Goal: Register for event/course

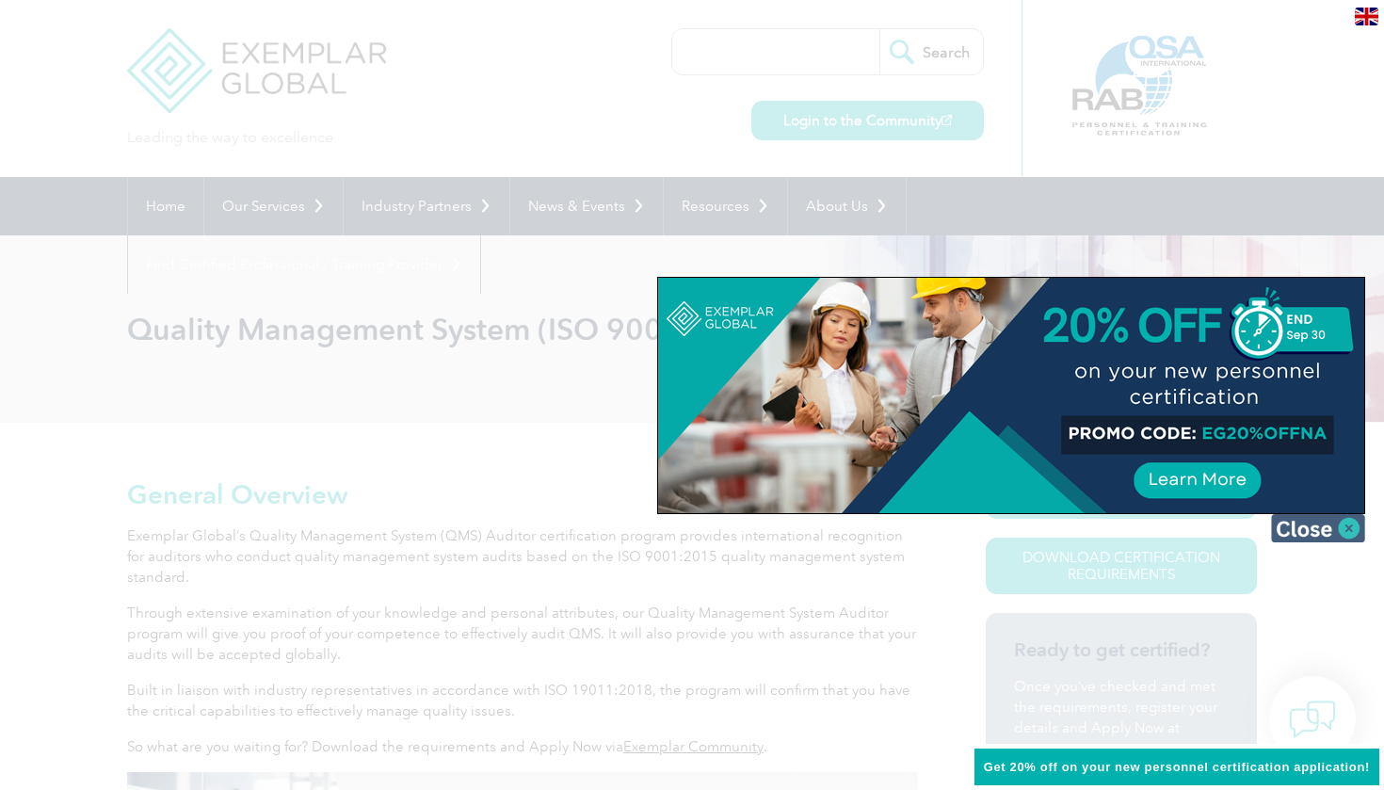
click at [1357, 534] on img at bounding box center [1318, 528] width 94 height 28
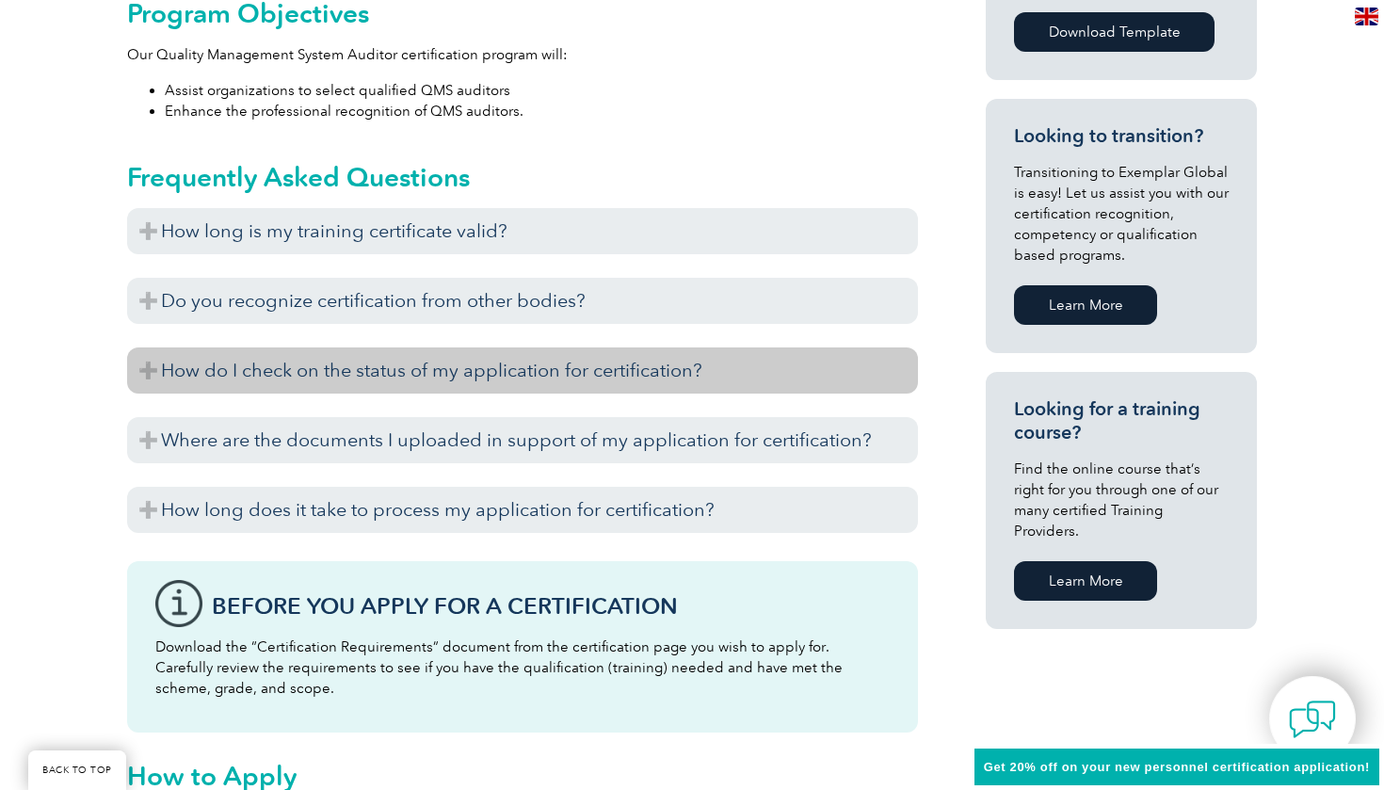
scroll to position [1098, 0]
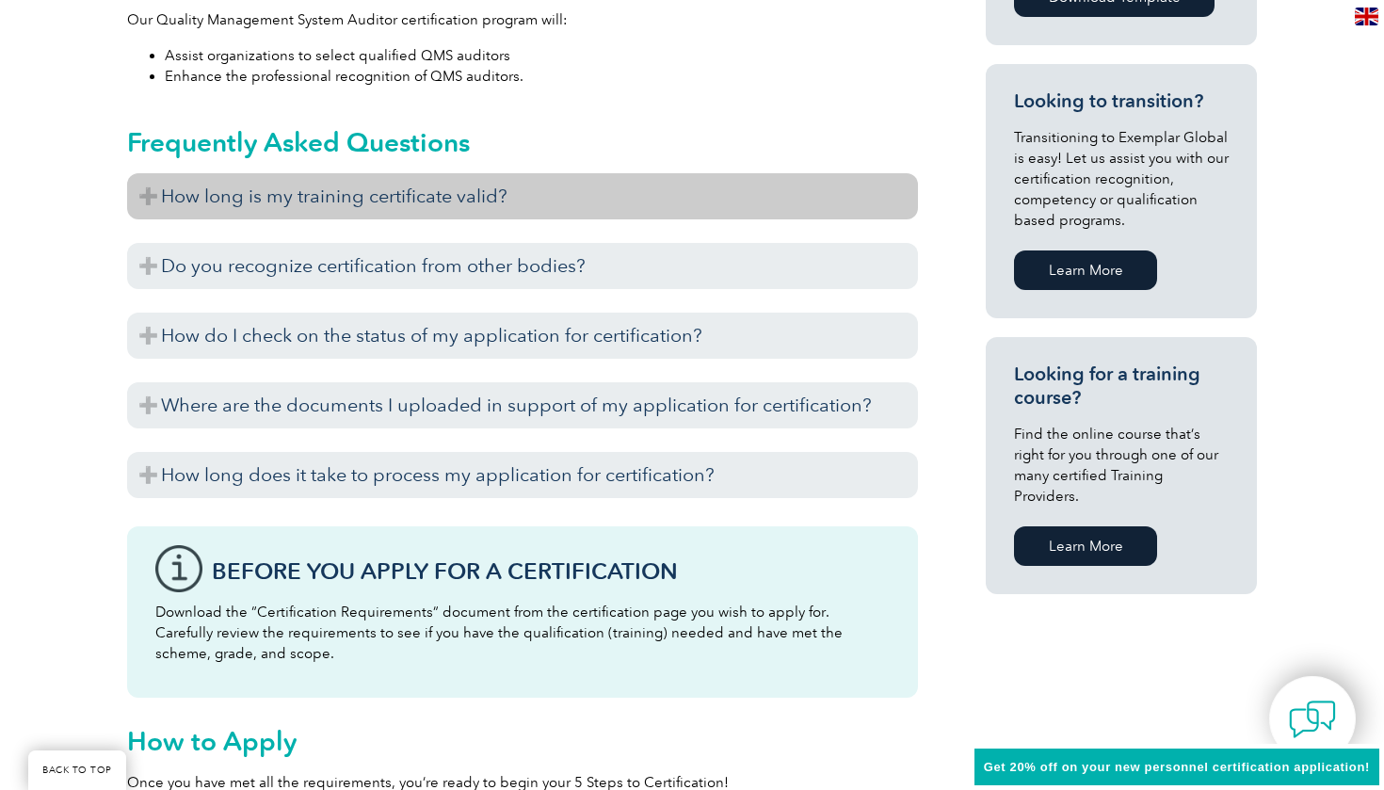
click at [148, 192] on h3 "How long is my training certificate valid?" at bounding box center [522, 196] width 791 height 46
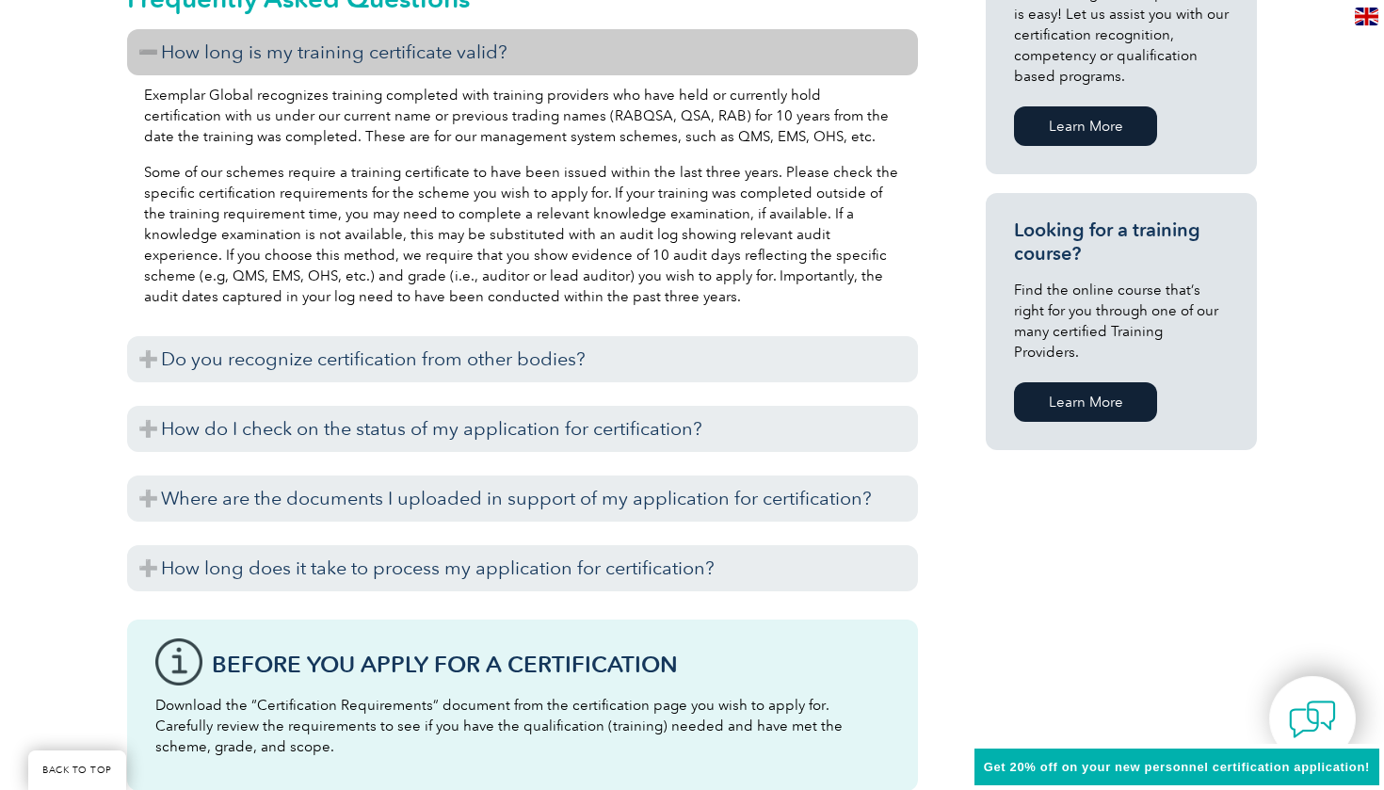
scroll to position [1259, 0]
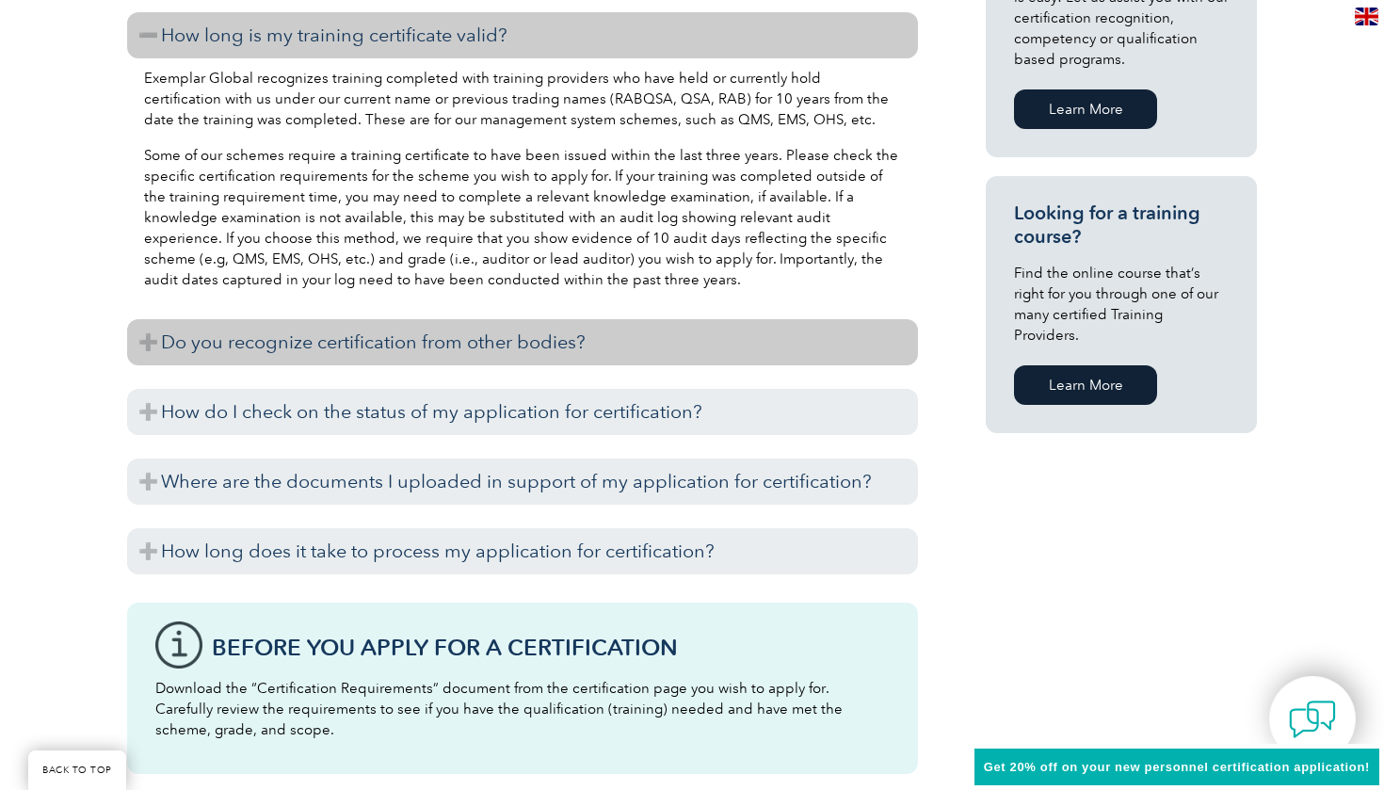
click at [135, 344] on h3 "Do you recognize certification from other bodies?" at bounding box center [522, 342] width 791 height 46
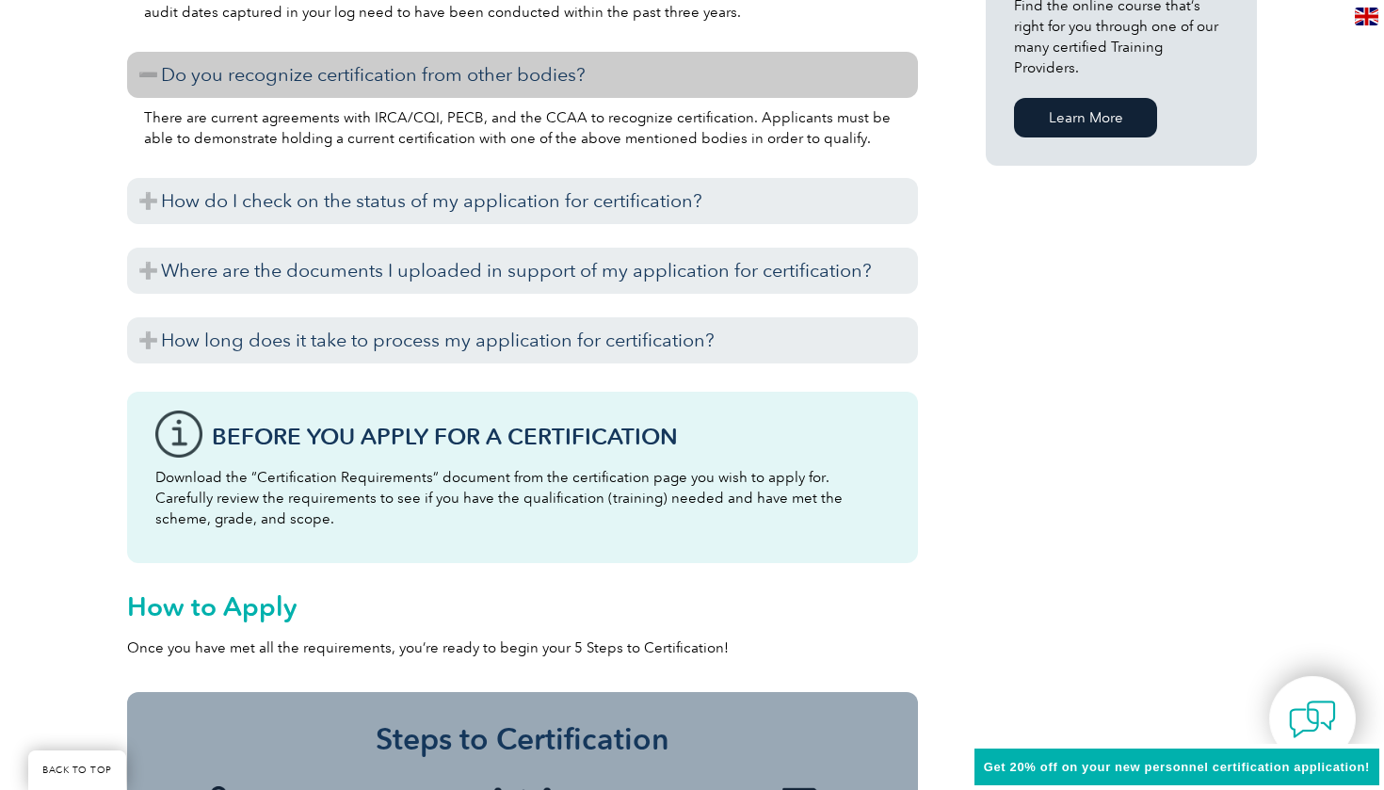
scroll to position [1531, 0]
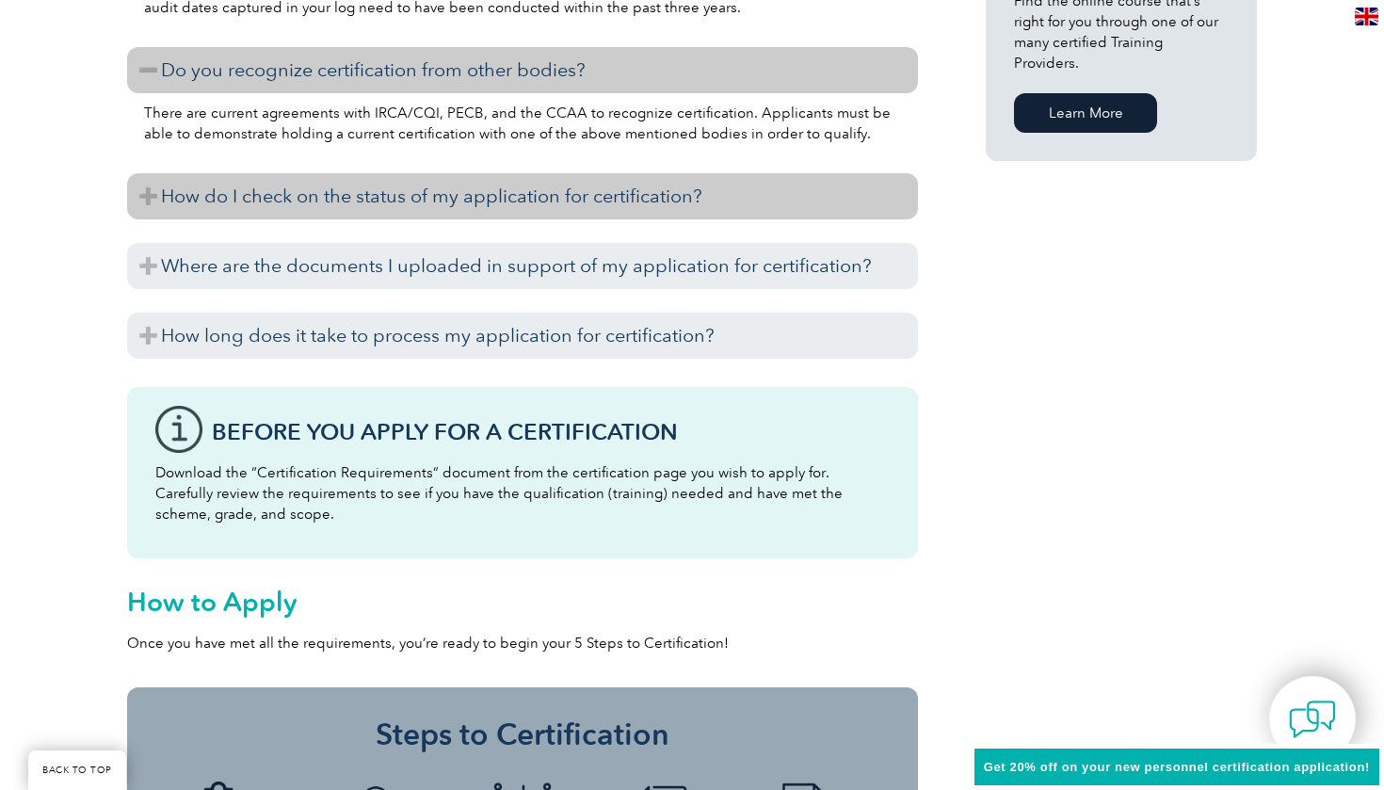
click at [137, 197] on h3 "How do I check on the status of my application for certification?" at bounding box center [522, 196] width 791 height 46
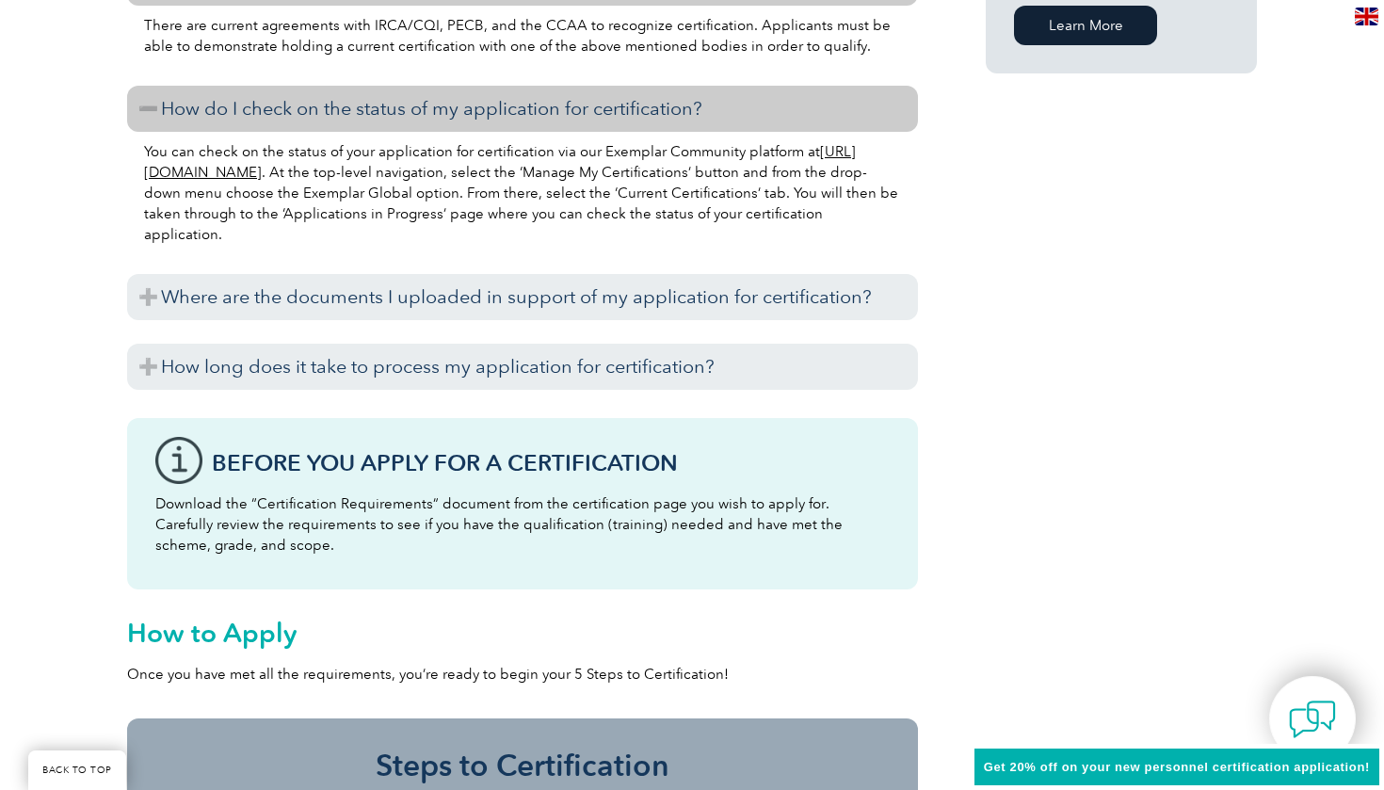
scroll to position [1620, 0]
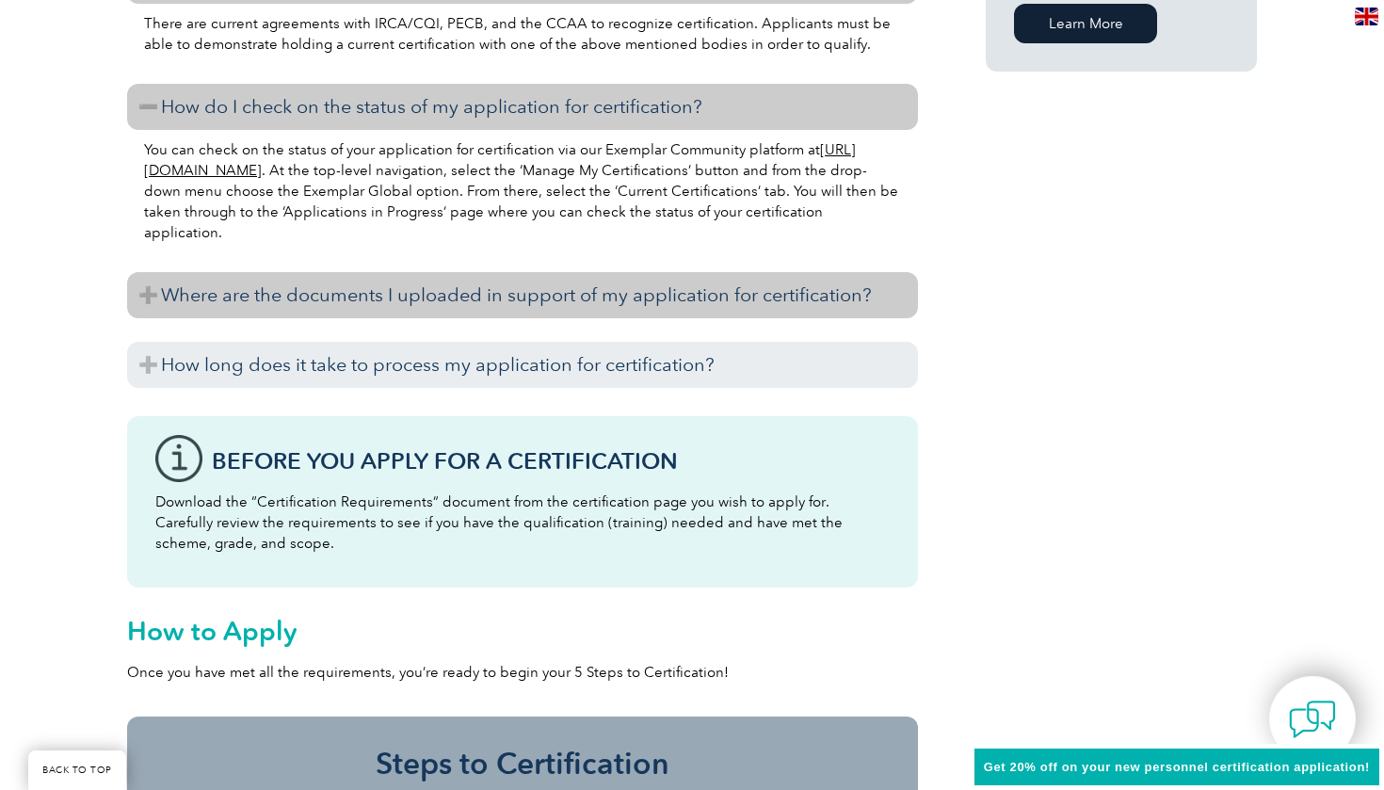
click at [139, 301] on h3 "Where are the documents I uploaded in support of my application for certificati…" at bounding box center [522, 295] width 791 height 46
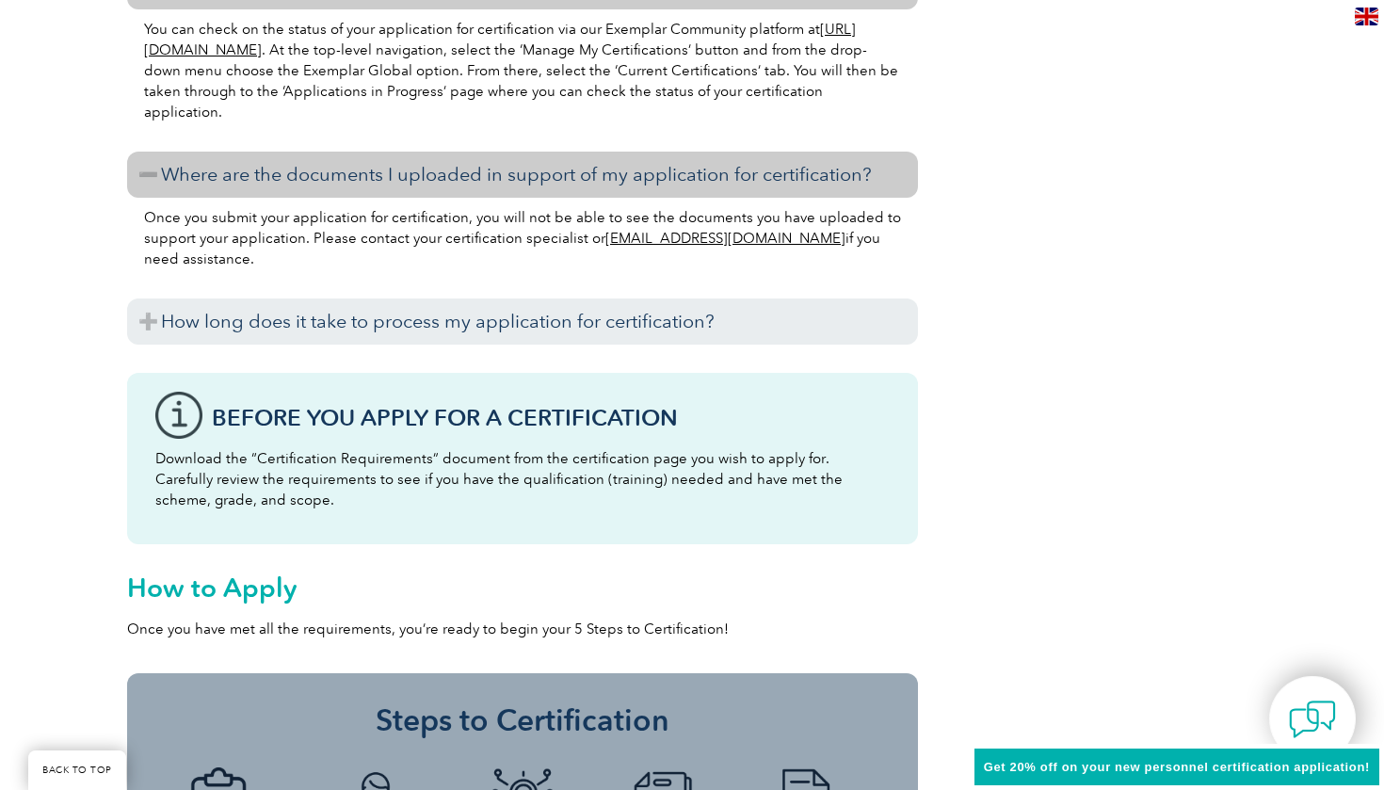
scroll to position [1745, 0]
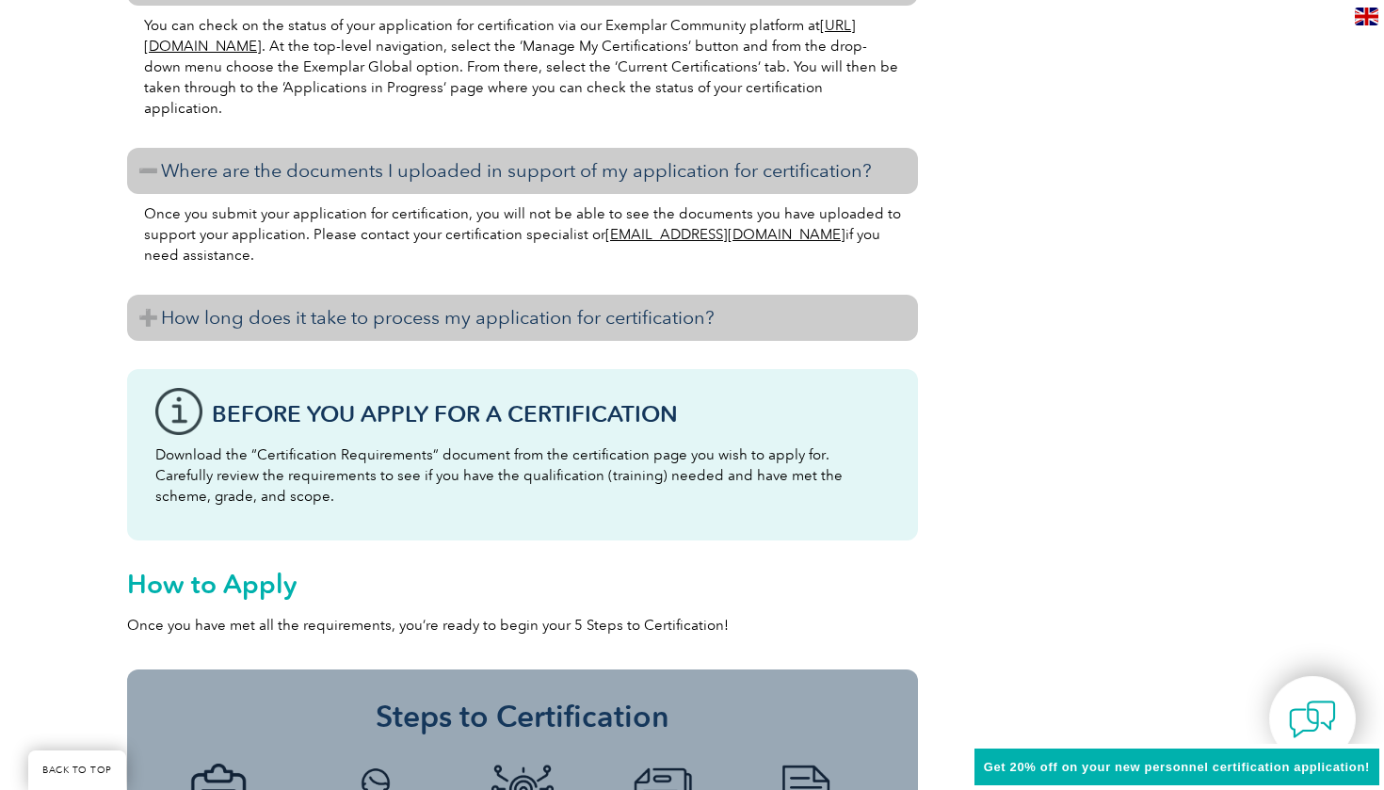
click at [136, 325] on h3 "How long does it take to process my application for certification?" at bounding box center [522, 318] width 791 height 46
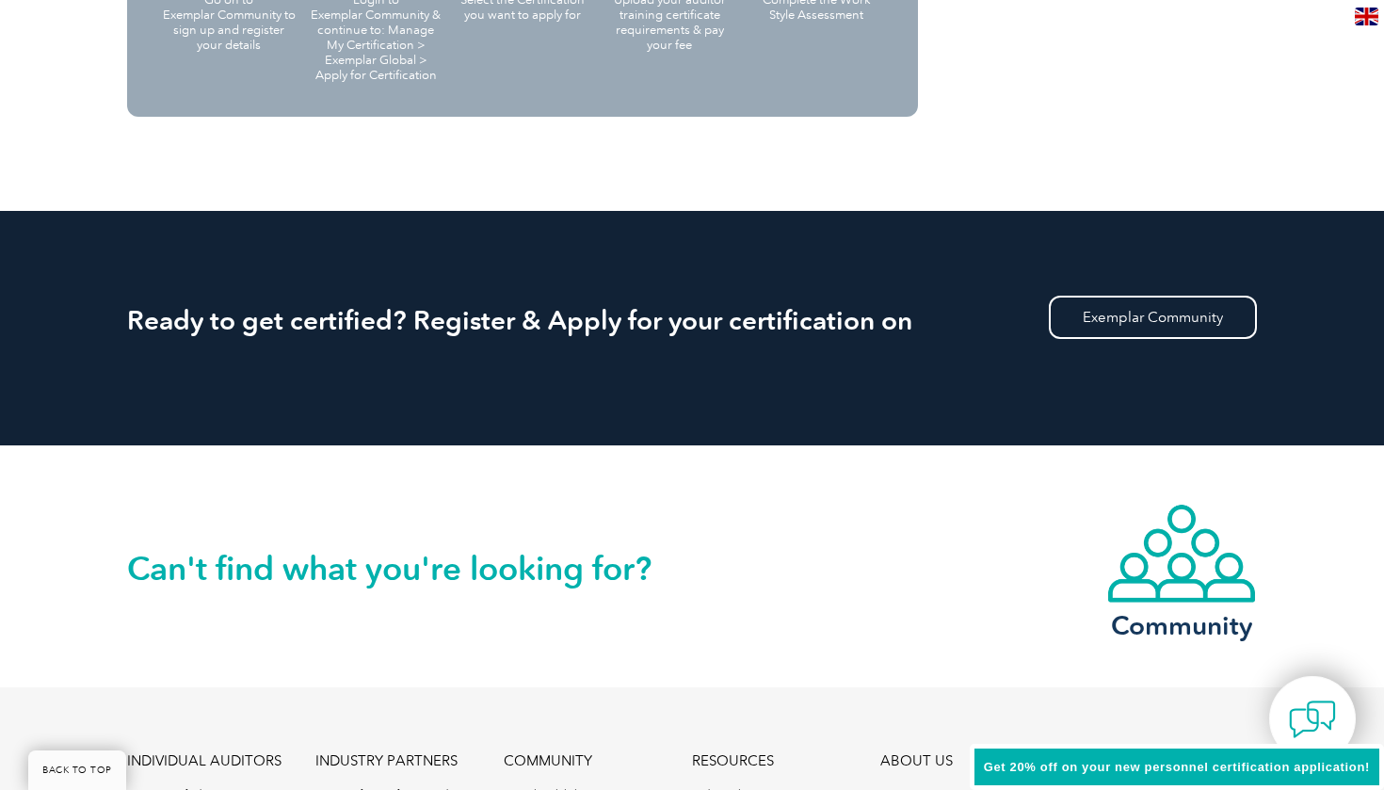
scroll to position [2799, 0]
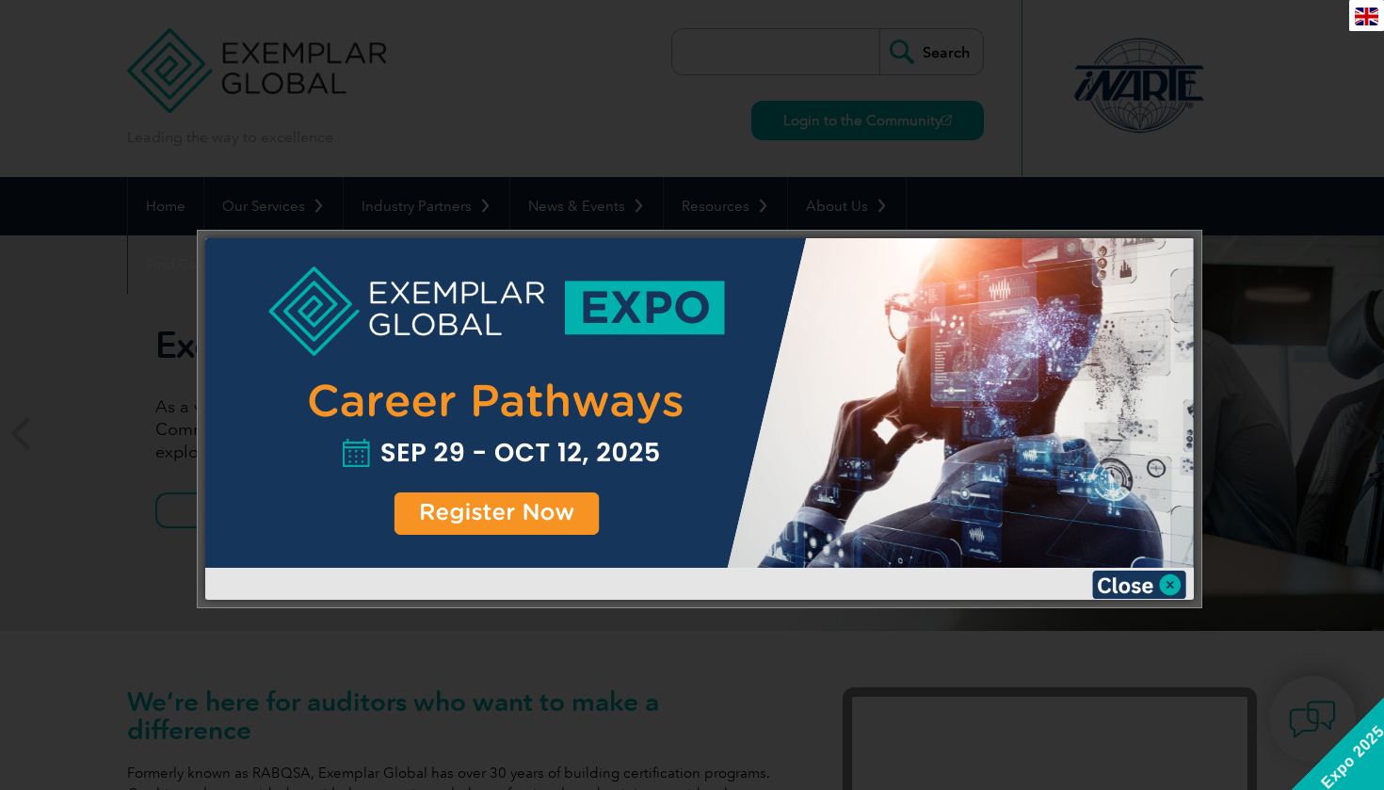
scroll to position [97, 0]
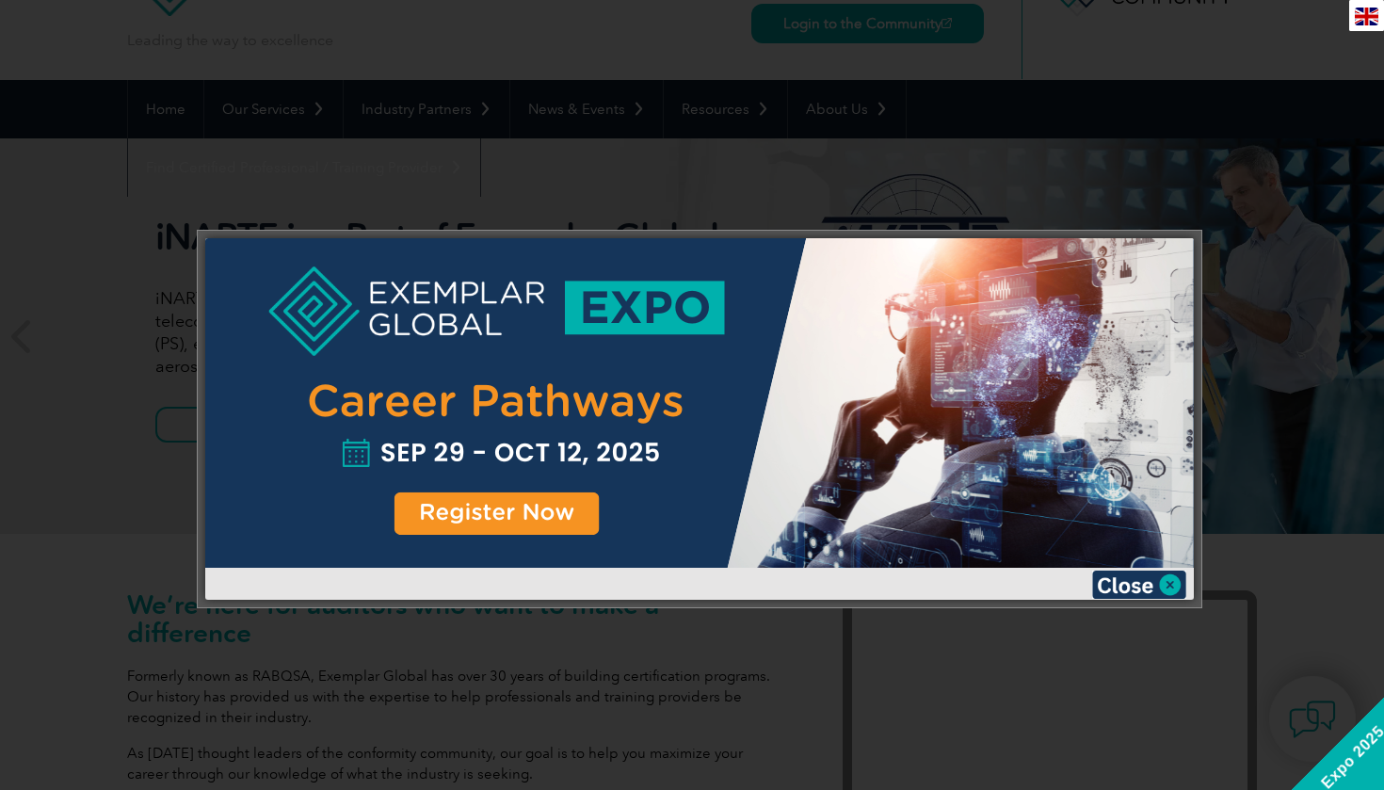
click at [542, 503] on div at bounding box center [699, 403] width 989 height 330
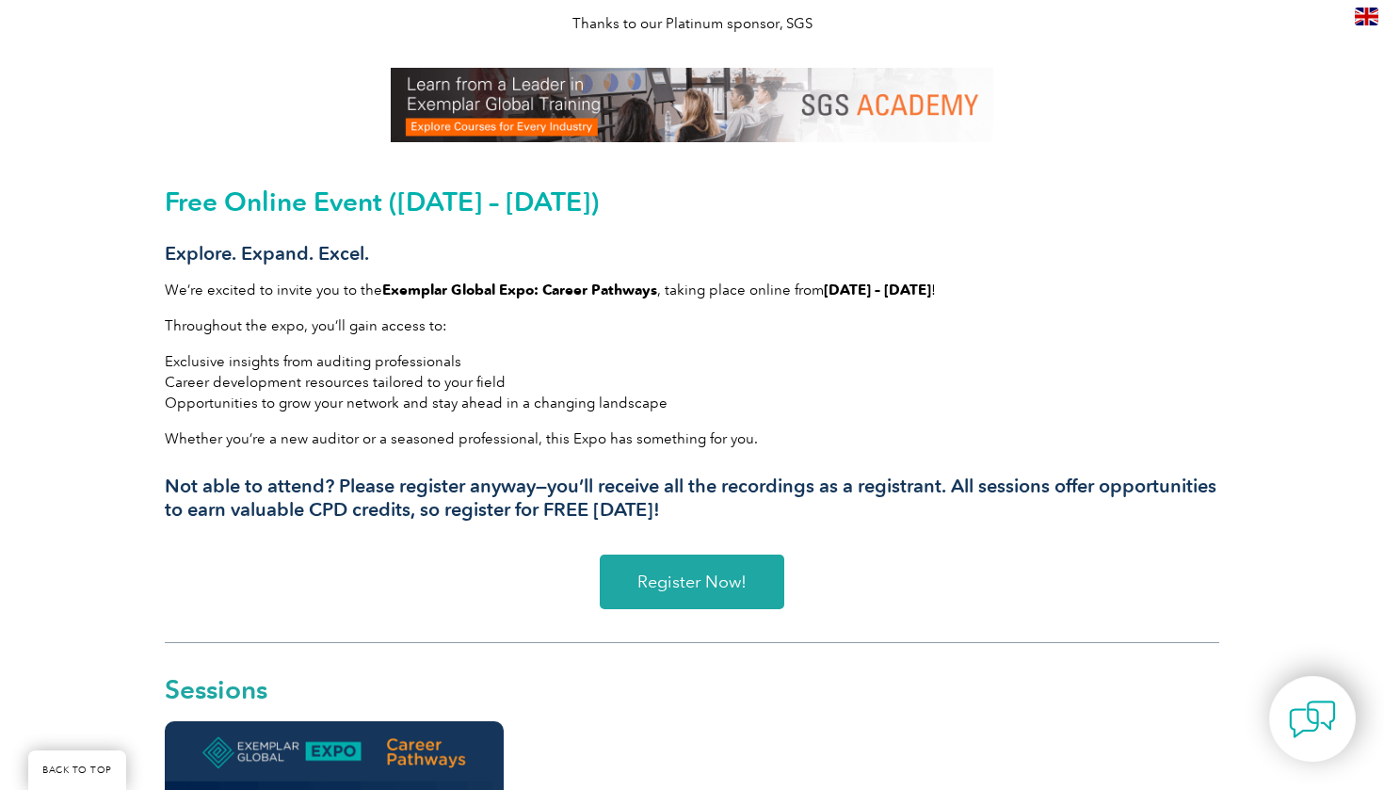
scroll to position [433, 0]
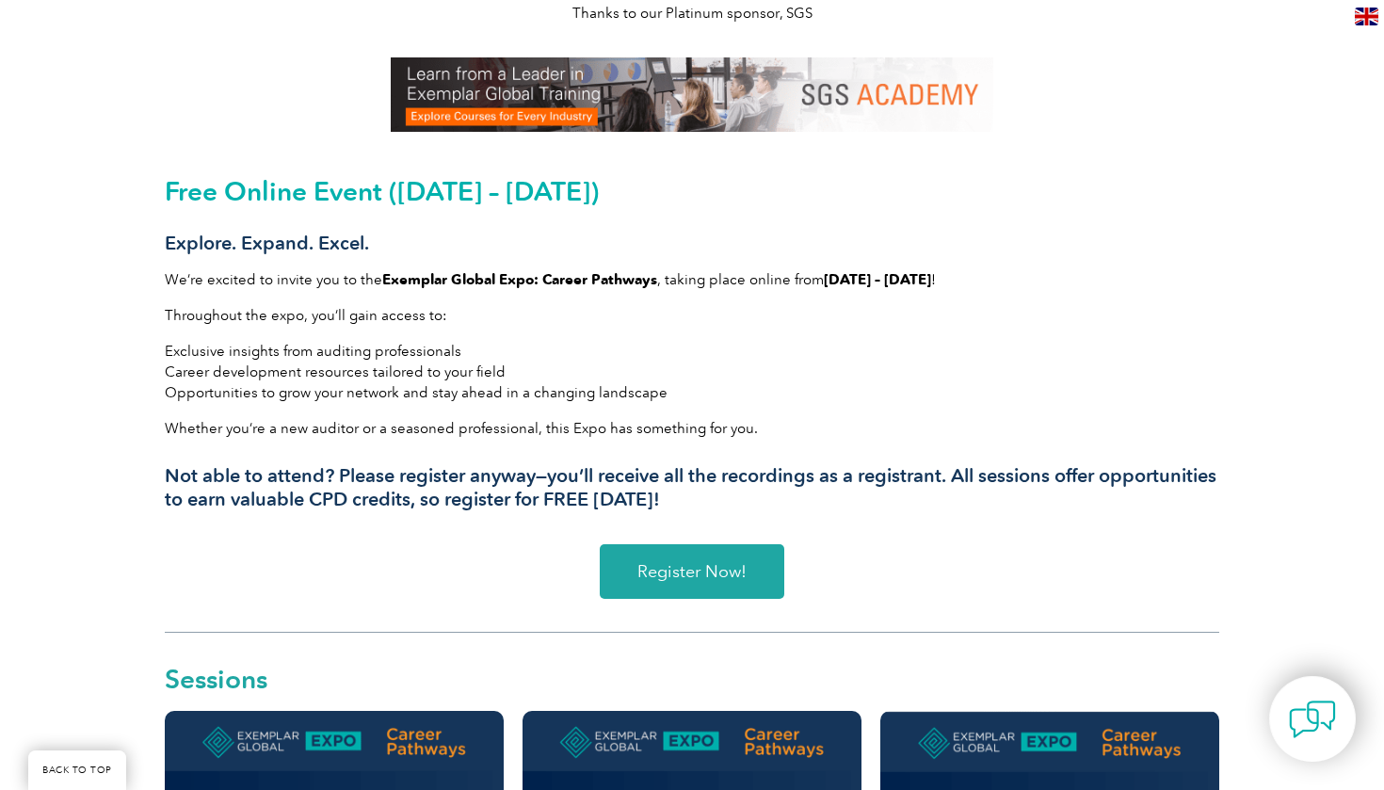
click at [711, 568] on span "Register Now!" at bounding box center [691, 571] width 109 height 17
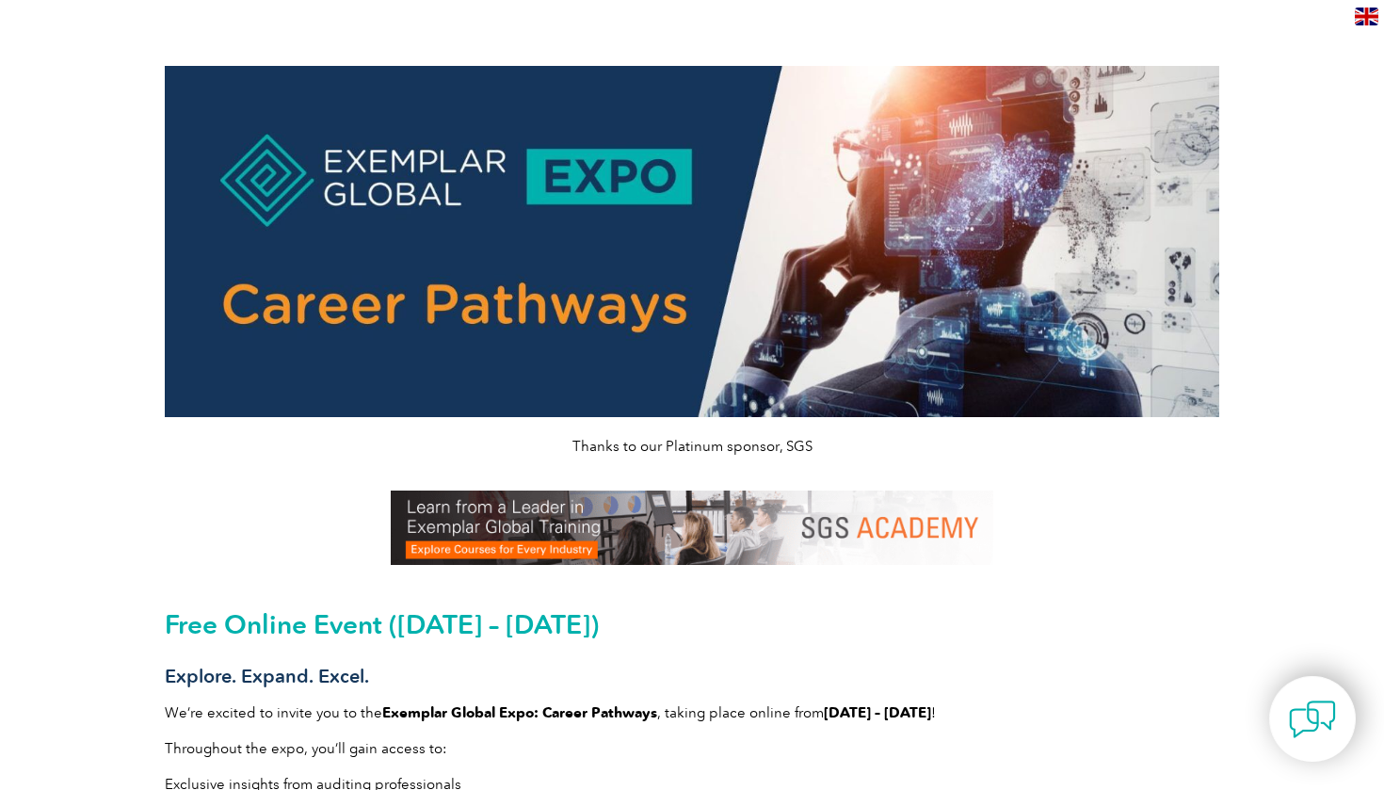
scroll to position [0, 0]
click at [911, 535] on img at bounding box center [692, 528] width 603 height 74
